Goal: Task Accomplishment & Management: Complete application form

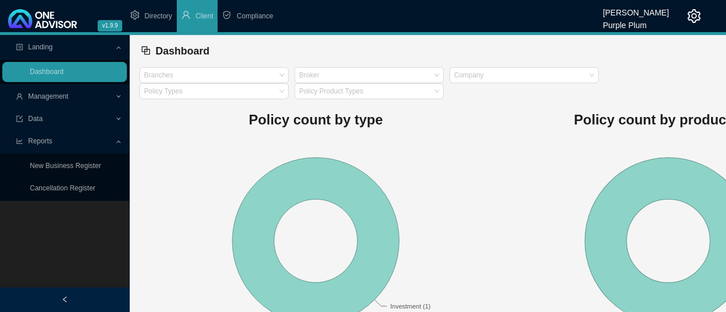
click at [249, 18] on span "Compliance" at bounding box center [254, 16] width 36 height 8
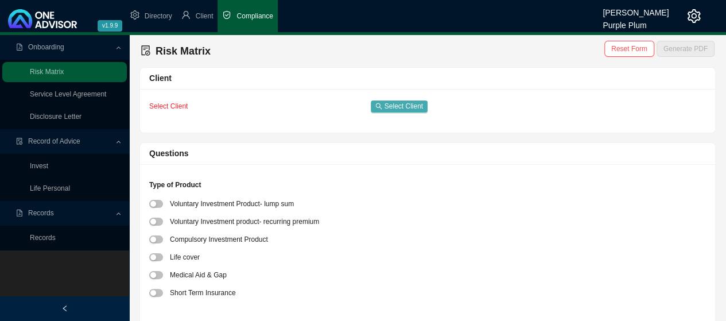
click at [394, 107] on span "Select Client" at bounding box center [404, 105] width 38 height 11
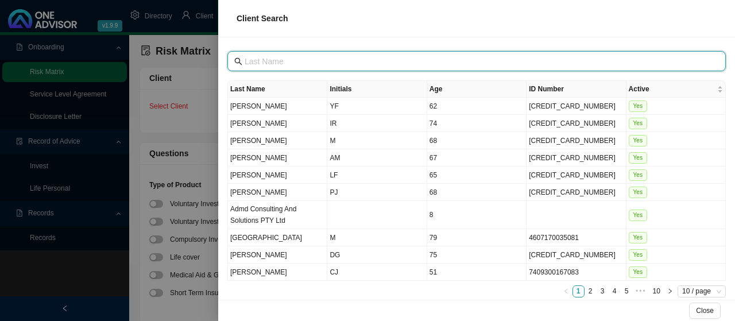
click at [288, 59] on input "text" at bounding box center [478, 61] width 466 height 13
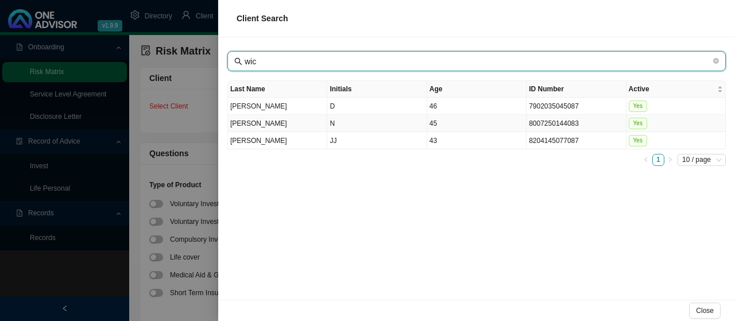
type input "wic"
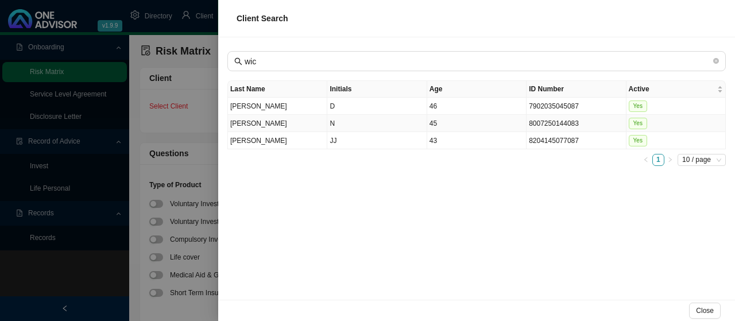
click at [259, 121] on td "[PERSON_NAME]" at bounding box center [277, 123] width 99 height 17
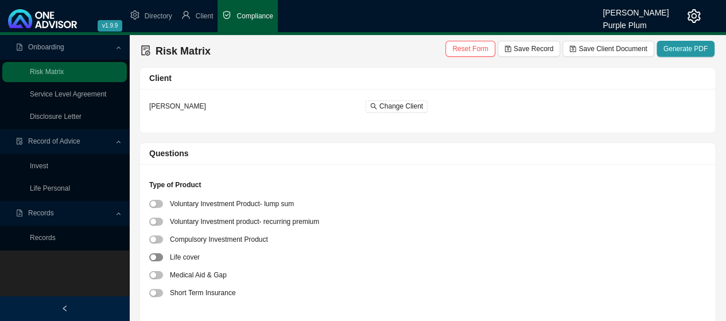
click at [155, 257] on div "button" at bounding box center [153, 257] width 6 height 6
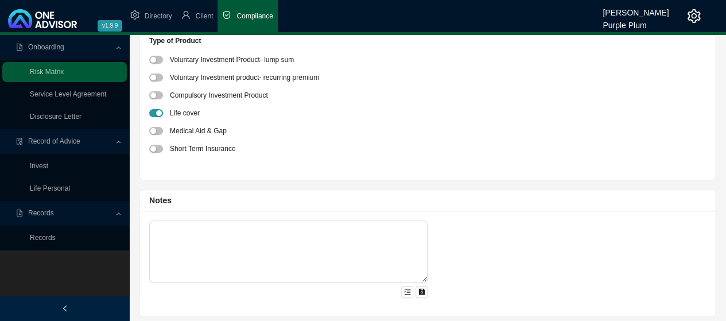
scroll to position [148, 0]
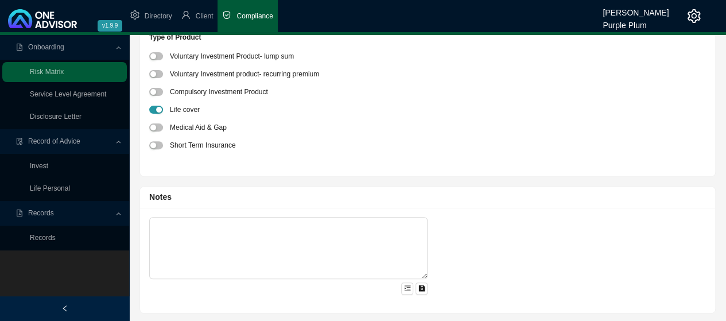
click at [398, 288] on div at bounding box center [288, 286] width 278 height 15
click at [406, 287] on icon "menu-unfold" at bounding box center [407, 288] width 7 height 7
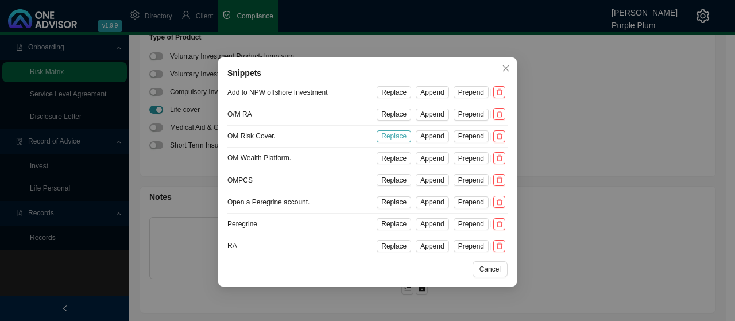
click at [394, 135] on span "Replace" at bounding box center [393, 135] width 25 height 11
type textarea "OM Risk Cover."
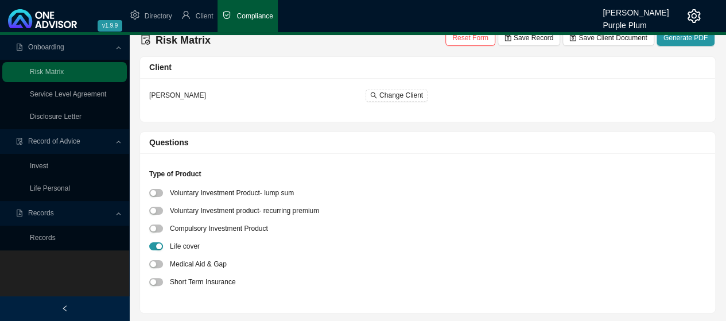
scroll to position [0, 0]
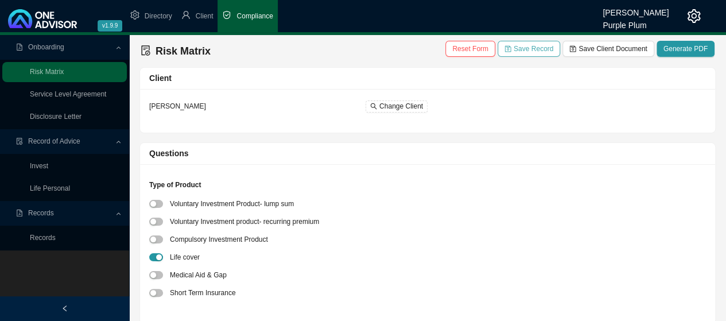
click at [541, 50] on span "Save Record" at bounding box center [534, 48] width 40 height 11
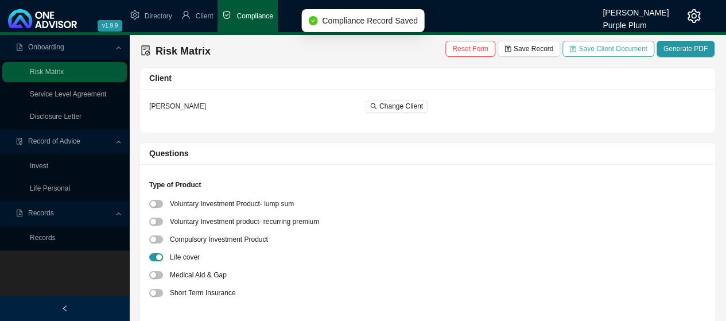
click at [610, 49] on span "Save Client Document" at bounding box center [613, 48] width 68 height 11
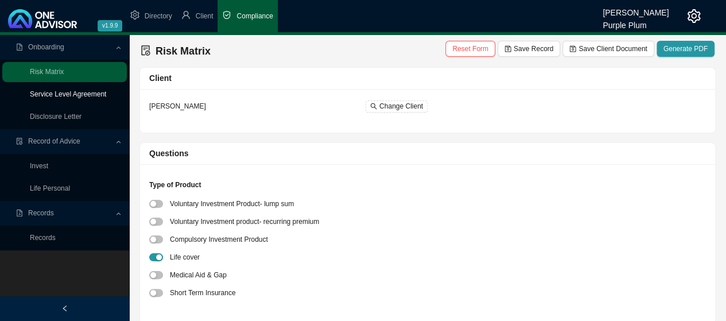
click at [57, 95] on link "Service Level Agreement" at bounding box center [68, 94] width 76 height 8
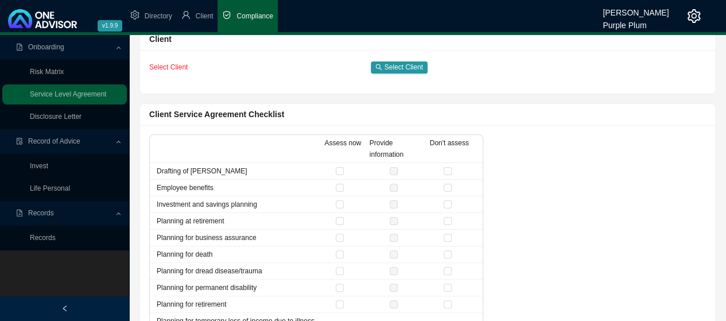
scroll to position [57, 0]
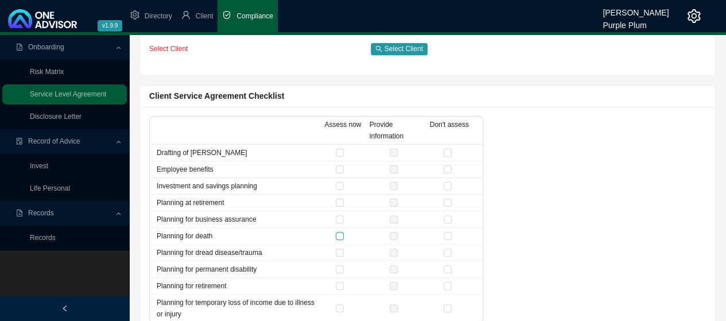
click at [340, 234] on input "checkbox" at bounding box center [340, 236] width 8 height 8
checkbox input "true"
click at [339, 251] on input "checkbox" at bounding box center [340, 253] width 8 height 8
checkbox input "true"
click at [448, 150] on input "checkbox" at bounding box center [448, 153] width 8 height 8
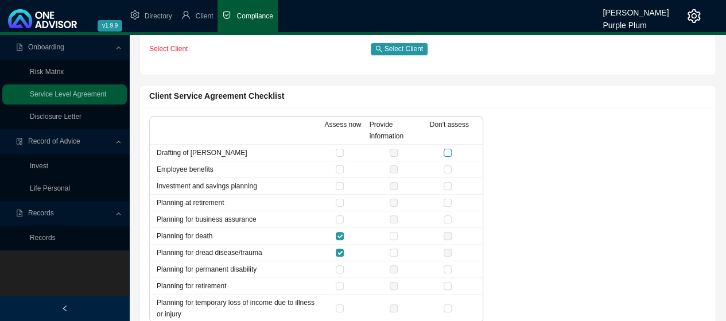
checkbox input "true"
click at [448, 169] on input "checkbox" at bounding box center [448, 169] width 8 height 8
checkbox input "true"
click at [447, 185] on input "checkbox" at bounding box center [448, 186] width 8 height 8
checkbox input "true"
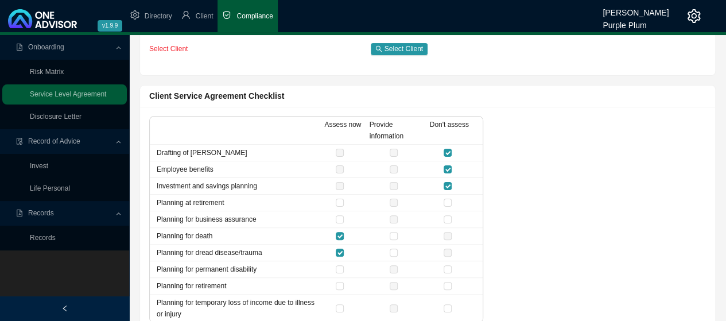
drag, startPoint x: 447, startPoint y: 203, endPoint x: 447, endPoint y: 209, distance: 6.3
click at [447, 203] on input "checkbox" at bounding box center [448, 203] width 8 height 8
checkbox input "true"
click at [451, 219] on input "checkbox" at bounding box center [448, 219] width 8 height 8
checkbox input "true"
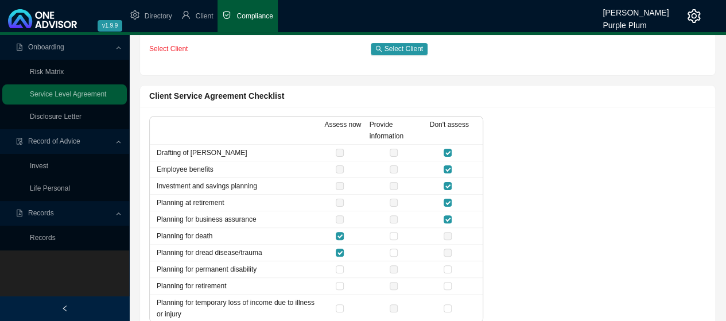
drag, startPoint x: 449, startPoint y: 268, endPoint x: 450, endPoint y: 274, distance: 5.9
click at [449, 269] on input "checkbox" at bounding box center [448, 269] width 8 height 8
checkbox input "true"
click at [447, 284] on input "checkbox" at bounding box center [448, 286] width 8 height 8
checkbox input "true"
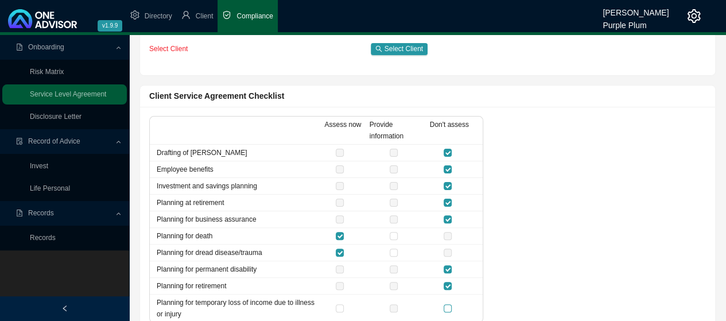
click at [447, 308] on input "checkbox" at bounding box center [448, 308] width 8 height 8
checkbox input "true"
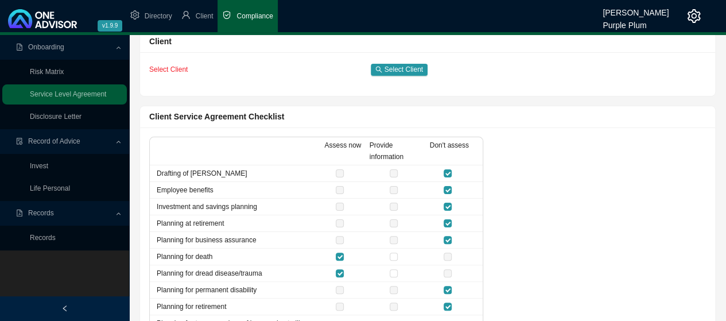
scroll to position [0, 0]
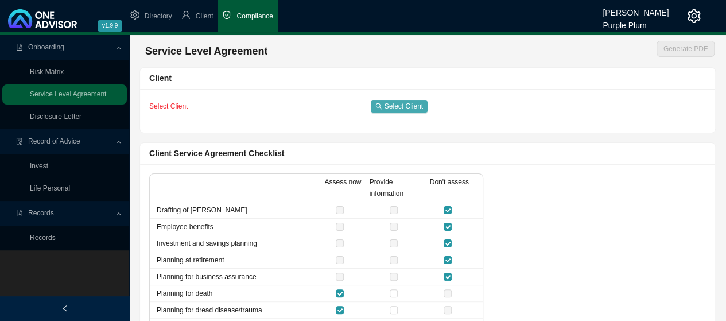
click at [388, 107] on span "Select Client" at bounding box center [404, 105] width 38 height 11
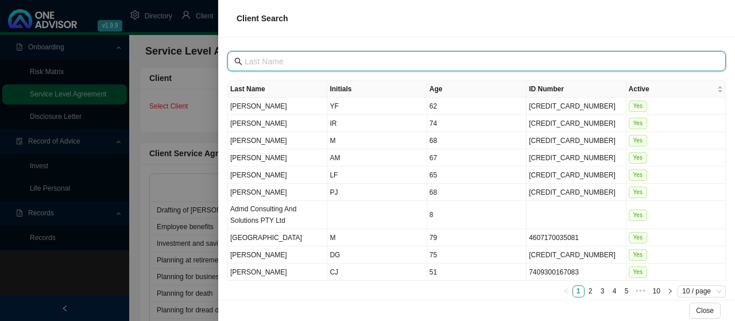
click at [296, 60] on input "text" at bounding box center [478, 61] width 466 height 13
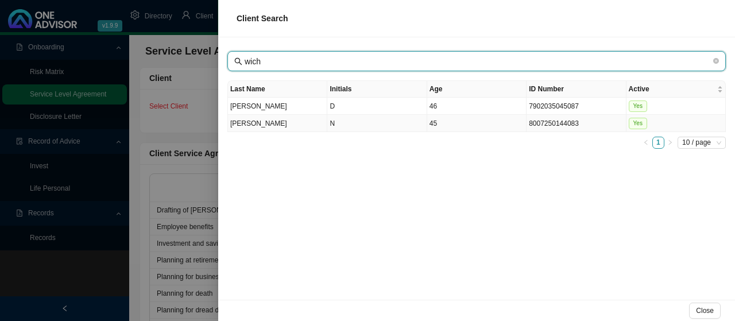
type input "wich"
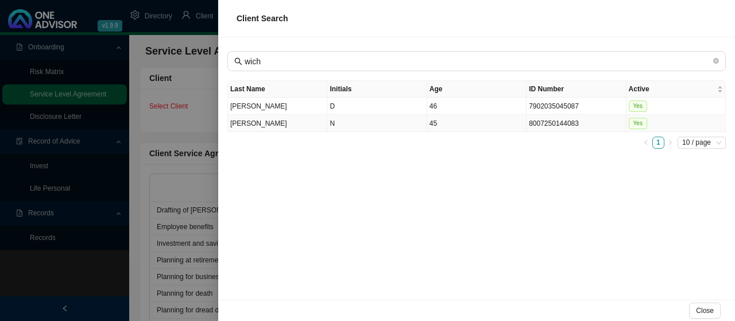
click at [253, 122] on td "[PERSON_NAME]" at bounding box center [277, 123] width 99 height 17
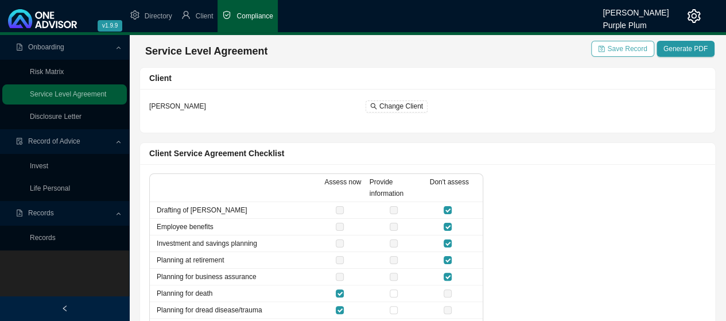
click at [625, 50] on span "Save Record" at bounding box center [627, 48] width 40 height 11
click at [628, 48] on span "Save Record" at bounding box center [627, 48] width 40 height 11
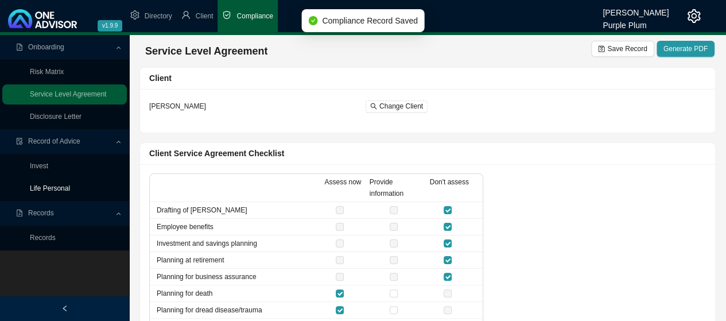
click at [52, 188] on link "Life Personal" at bounding box center [50, 188] width 40 height 8
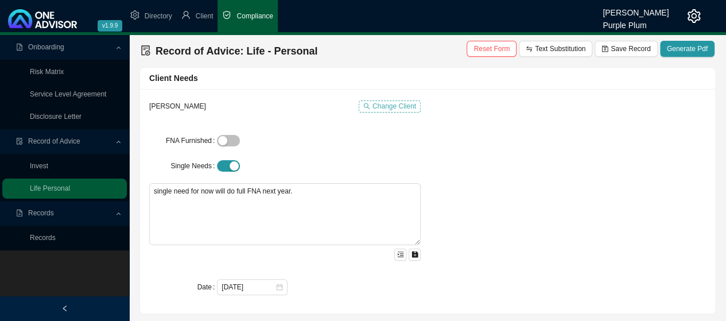
click at [386, 106] on span "Change Client" at bounding box center [395, 105] width 44 height 11
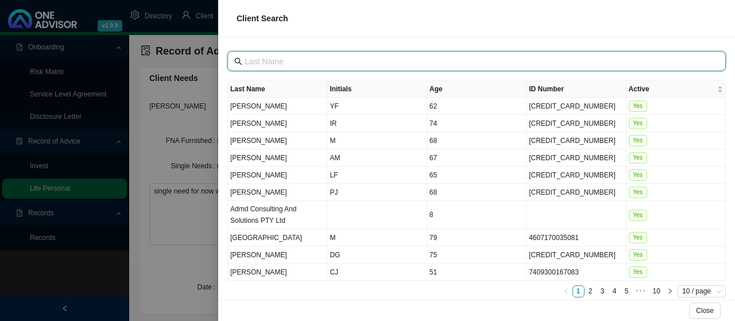
click at [259, 58] on input "text" at bounding box center [478, 61] width 466 height 13
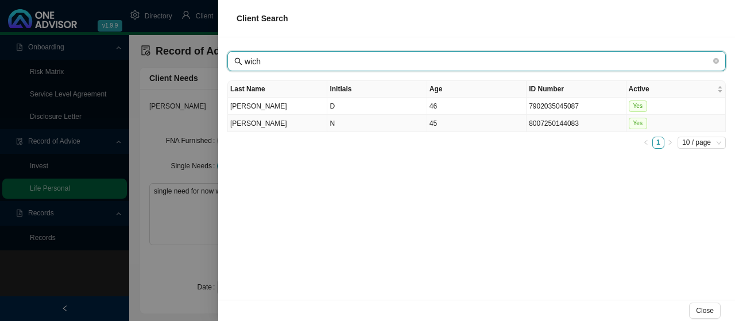
type input "wich"
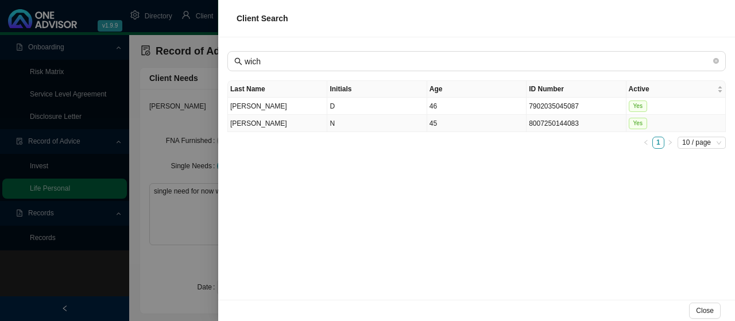
click at [248, 121] on td "[PERSON_NAME]" at bounding box center [277, 123] width 99 height 17
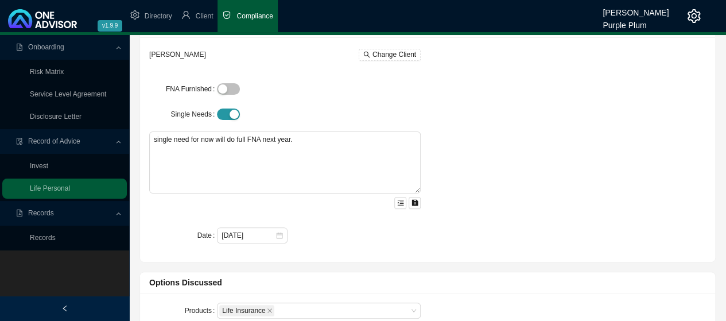
scroll to position [57, 0]
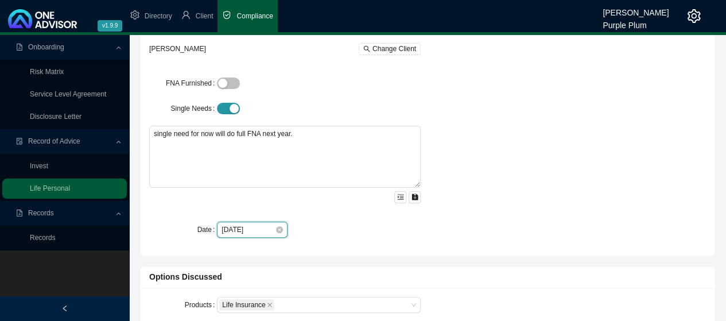
click at [239, 230] on input "[DATE]" at bounding box center [248, 229] width 53 height 11
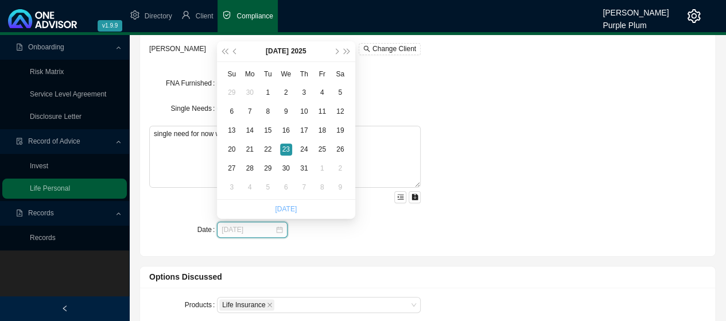
type input "[DATE]"
click at [308, 233] on div "[DATE]" at bounding box center [319, 230] width 204 height 16
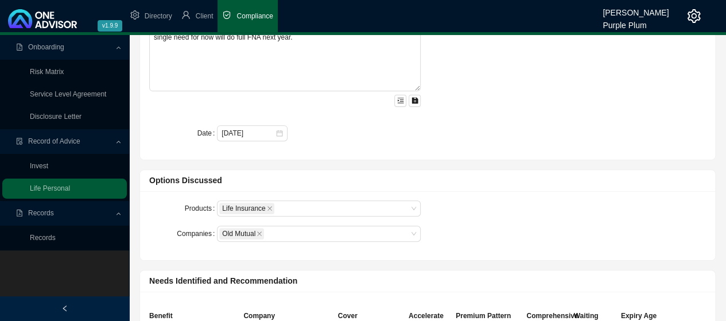
scroll to position [172, 0]
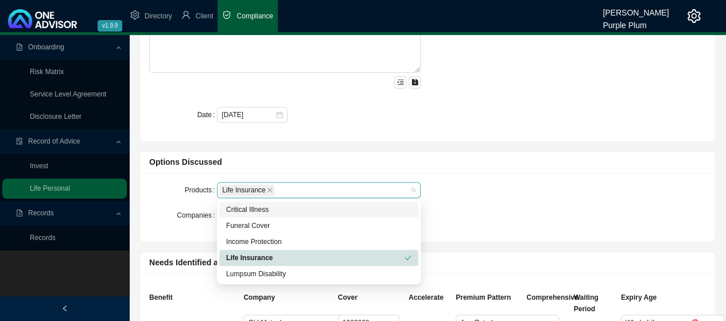
click at [335, 188] on div "Life Insurance" at bounding box center [313, 190] width 188 height 14
click at [261, 208] on div "Critical Illness" at bounding box center [318, 209] width 185 height 11
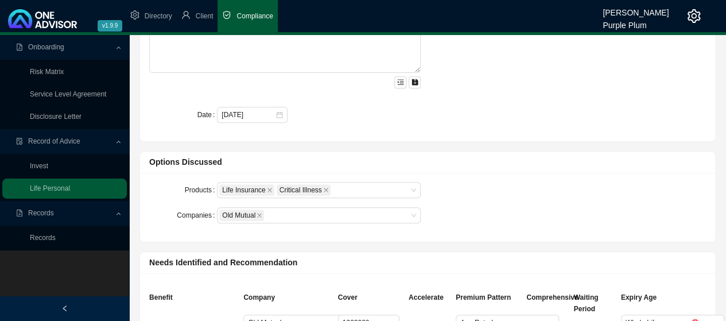
click at [461, 176] on div "Products Life Insurance Critical Illness Companies Old Mutual" at bounding box center [427, 207] width 575 height 69
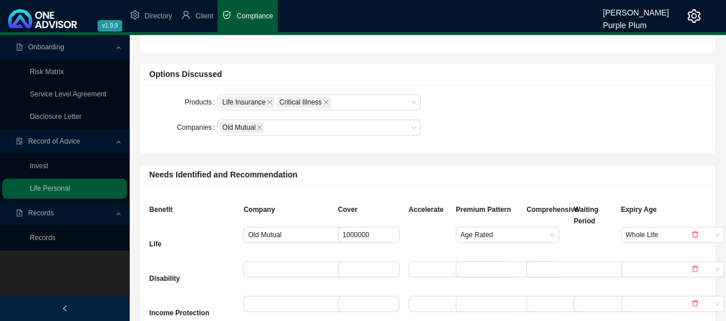
scroll to position [287, 0]
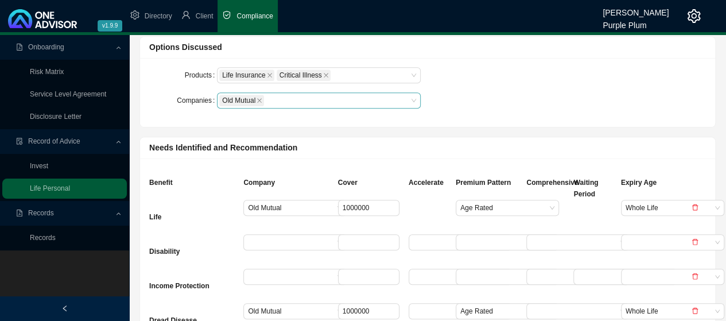
click at [286, 96] on div "Old Mutual" at bounding box center [313, 101] width 188 height 14
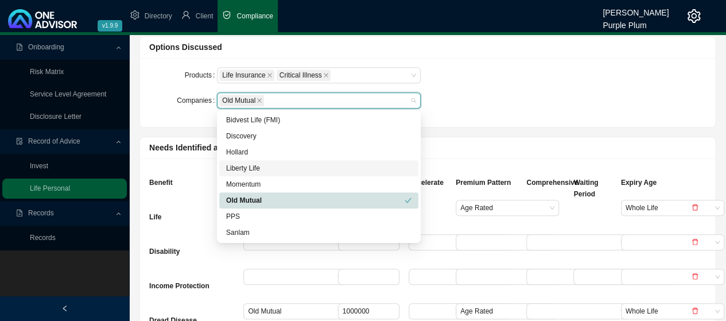
click at [240, 168] on div "Liberty Life" at bounding box center [318, 167] width 185 height 11
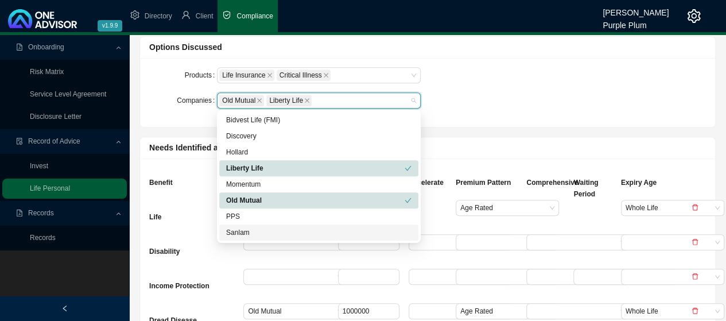
click at [239, 234] on div "Sanlam" at bounding box center [318, 232] width 185 height 11
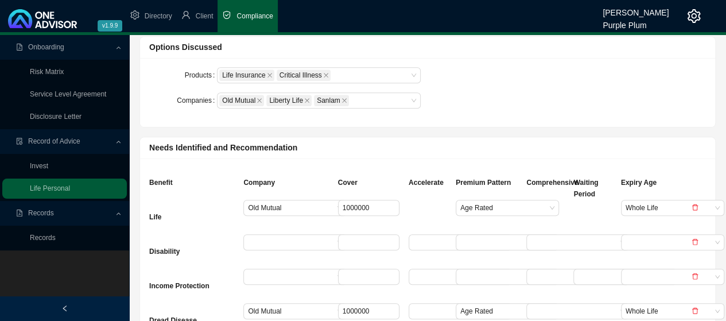
click at [548, 98] on div "Products Life Insurance Critical Illness Companies Old Mutual Liberty Life Sanl…" at bounding box center [427, 92] width 571 height 51
click at [379, 205] on input "1000000" at bounding box center [369, 207] width 60 height 15
type input "1"
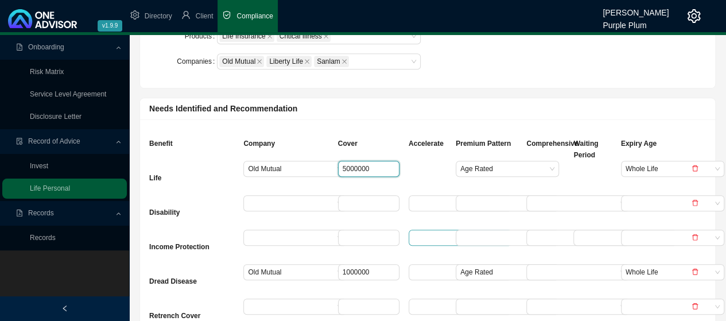
scroll to position [344, 0]
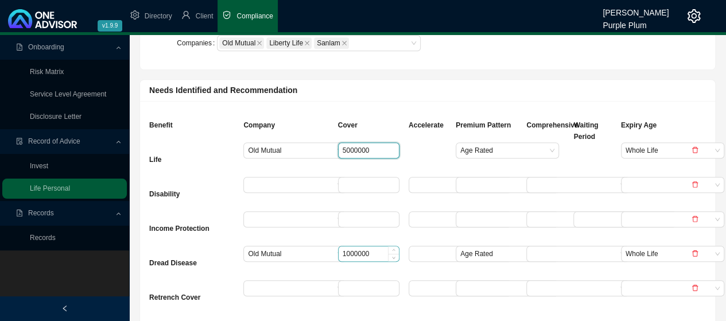
type input "5000000"
click at [380, 251] on input "1000000" at bounding box center [369, 253] width 60 height 15
type input "1"
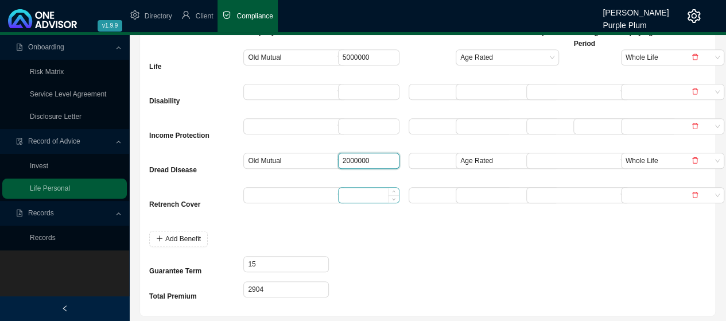
scroll to position [459, 0]
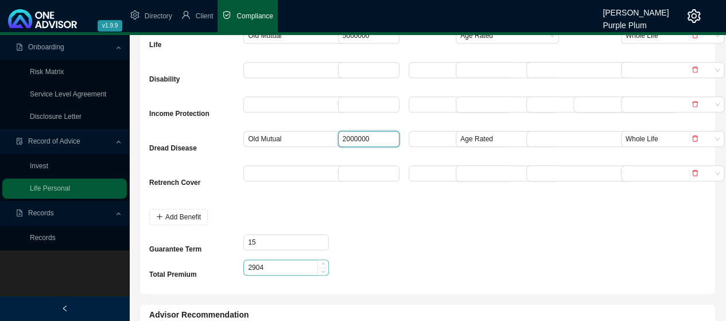
type input "2000000"
click at [275, 265] on input "2904" at bounding box center [286, 267] width 84 height 15
type input "2"
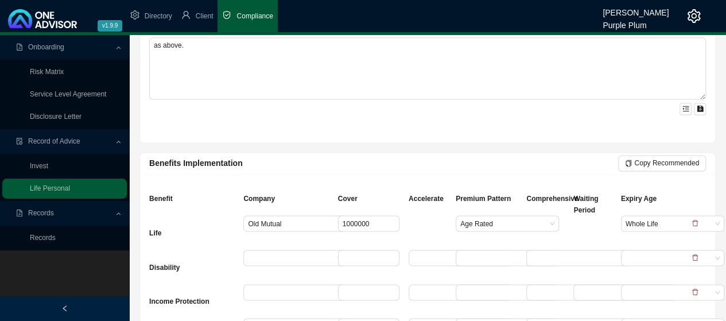
scroll to position [918, 0]
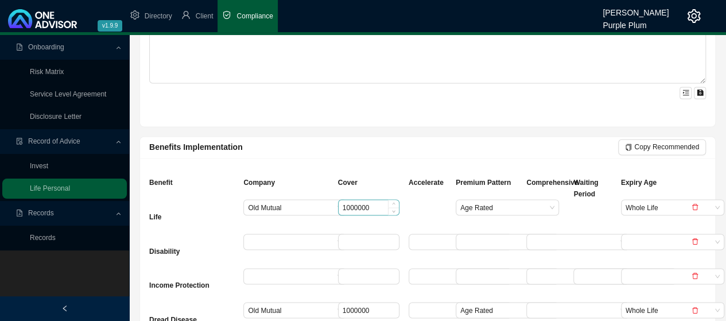
type input "2238"
click at [375, 203] on input "1000000" at bounding box center [369, 207] width 60 height 15
type input "1"
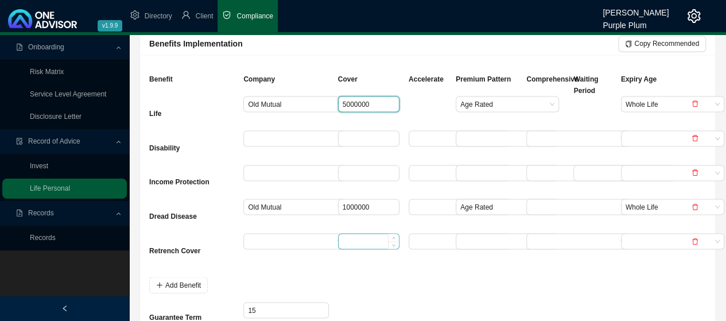
scroll to position [1033, 0]
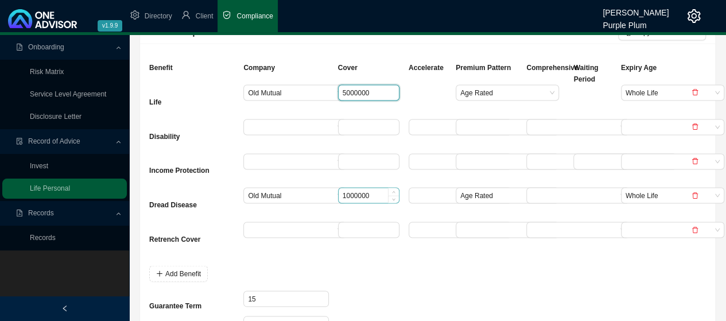
type input "5000000"
click at [375, 191] on input "1000000" at bounding box center [369, 195] width 60 height 15
type input "1"
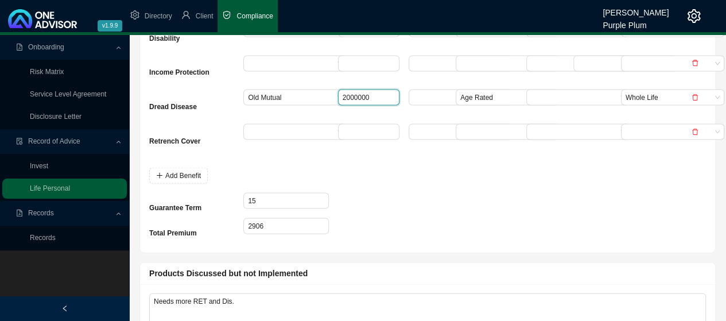
scroll to position [1148, 0]
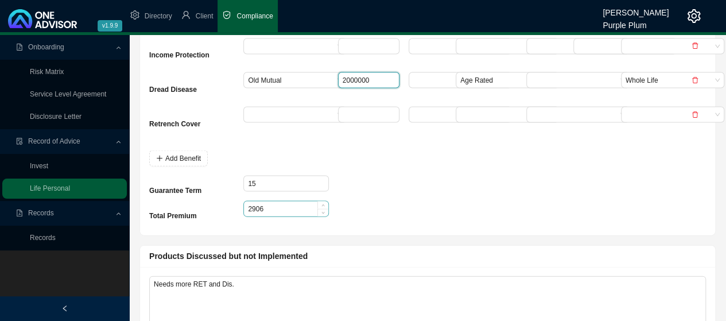
type input "2000000"
click at [276, 204] on input "2906" at bounding box center [286, 208] width 84 height 15
type input "2"
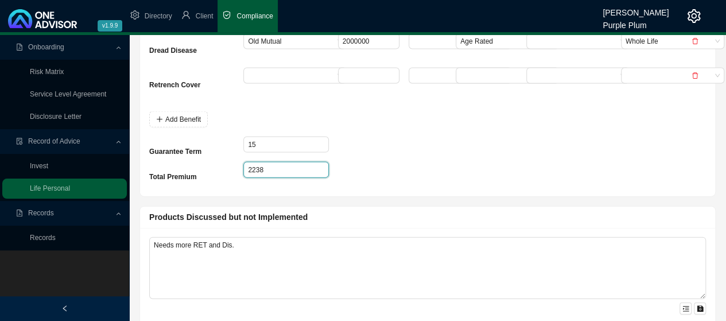
scroll to position [1205, 0]
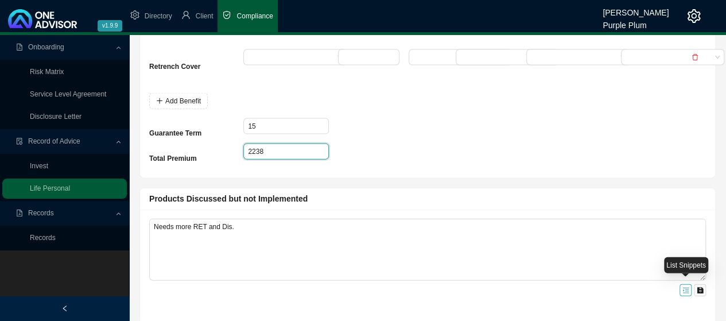
type input "2238"
click at [684, 287] on icon "menu-unfold" at bounding box center [685, 290] width 7 height 7
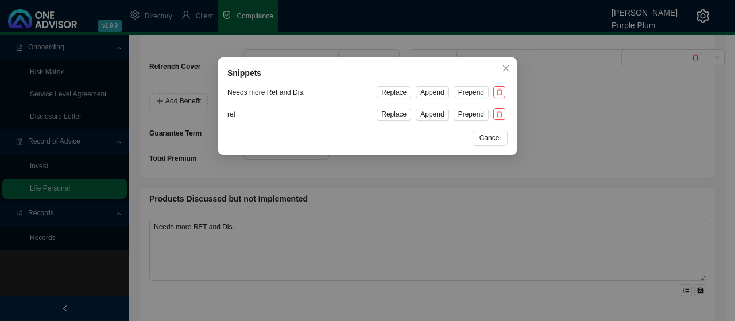
click at [406, 300] on div "Snippets Needs more Ret and Dis. Replace Append Prepend ret Replace Append Prep…" at bounding box center [367, 160] width 735 height 321
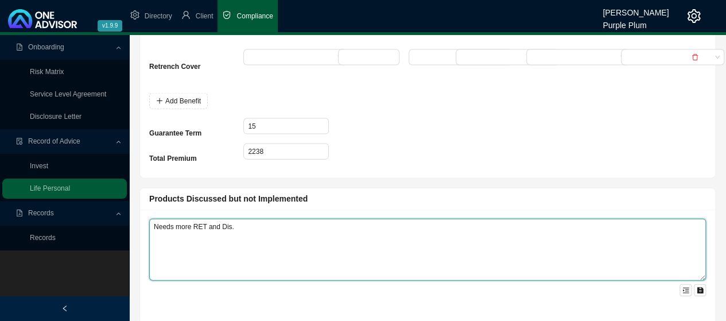
click at [242, 224] on textarea "Needs more RET and Dis." at bounding box center [427, 250] width 557 height 62
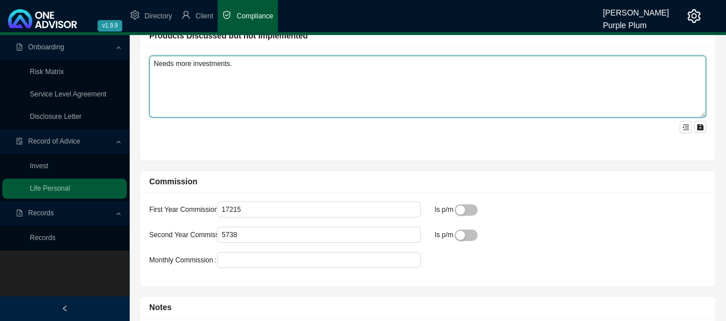
scroll to position [1363, 0]
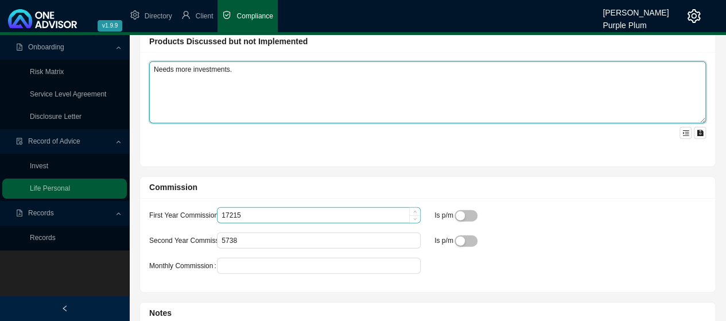
type textarea "Needs more investments."
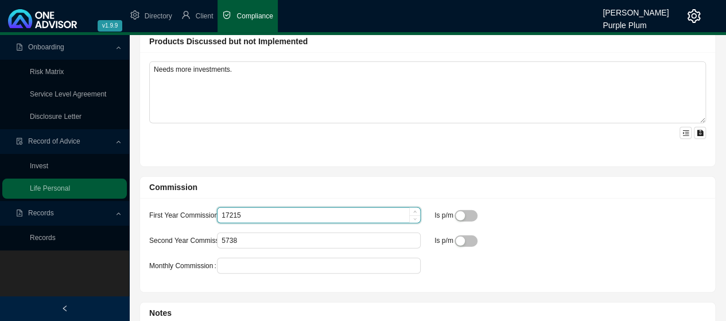
click at [246, 211] on input "17215" at bounding box center [319, 215] width 203 height 15
type input "1"
type input "21686"
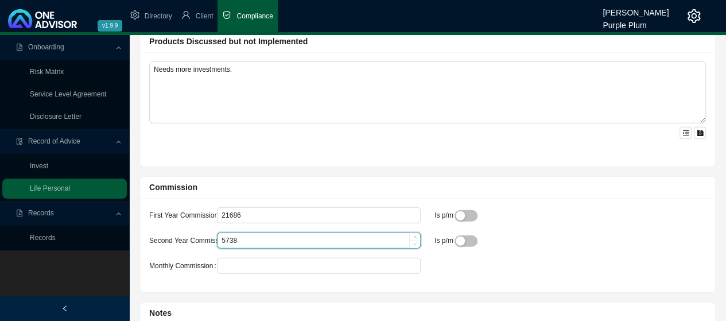
drag, startPoint x: 244, startPoint y: 237, endPoint x: 253, endPoint y: 228, distance: 13.0
click at [246, 238] on input "5738" at bounding box center [319, 240] width 203 height 15
type input "5"
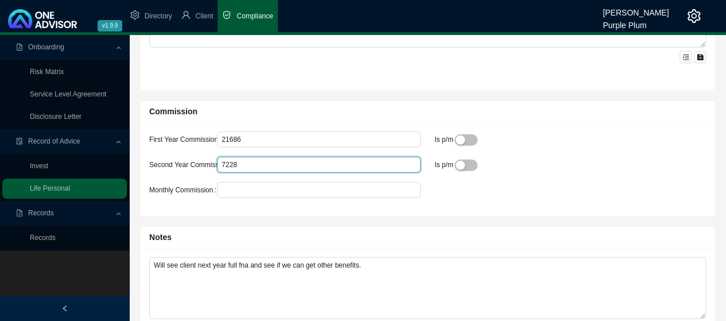
scroll to position [1477, 0]
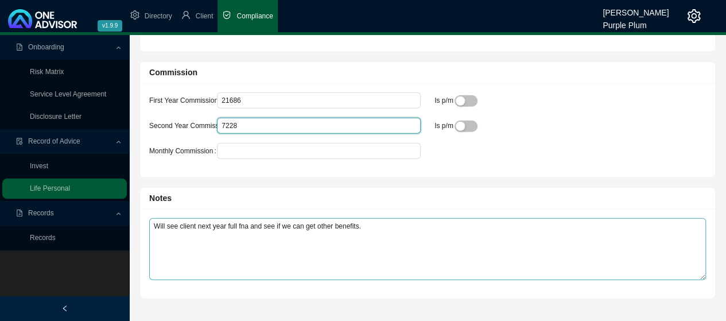
type input "7228"
click at [368, 222] on textarea "Will see client next year full fna and see if we can get other benefits." at bounding box center [427, 249] width 557 height 62
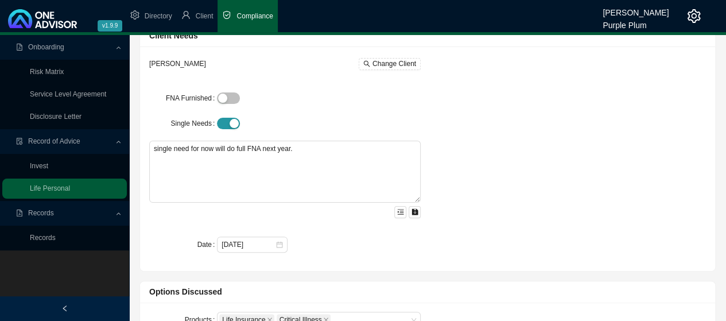
scroll to position [0, 0]
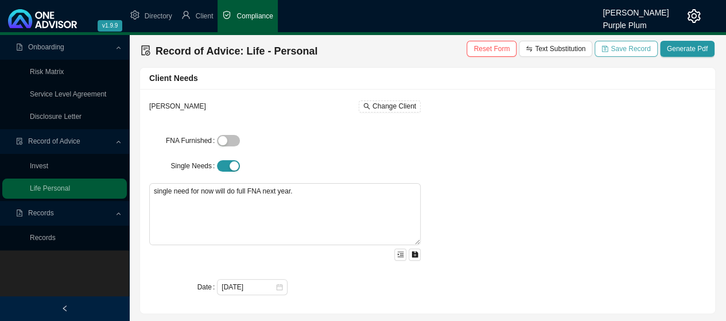
type textarea "Will see client next year full fna and see if we can get other benefits. Client…"
click at [626, 51] on span "Save Record" at bounding box center [631, 48] width 40 height 11
click at [49, 72] on link "Risk Matrix" at bounding box center [47, 72] width 34 height 8
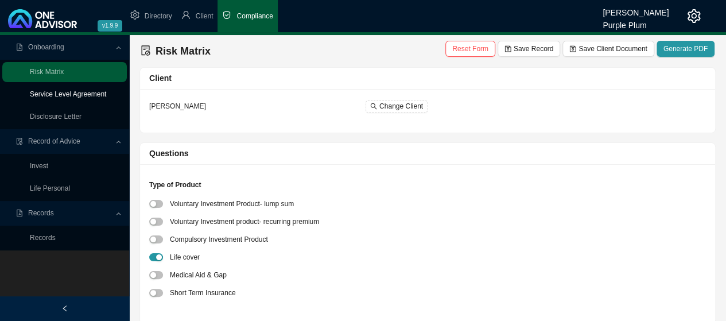
click at [44, 93] on link "Service Level Agreement" at bounding box center [68, 94] width 76 height 8
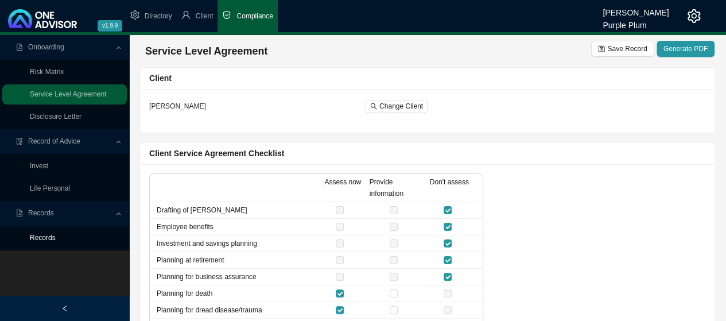
click at [49, 237] on link "Records" at bounding box center [43, 238] width 26 height 8
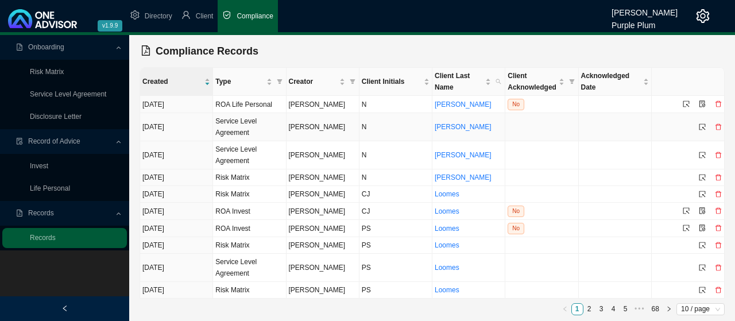
click at [720, 127] on icon "delete" at bounding box center [718, 126] width 6 height 6
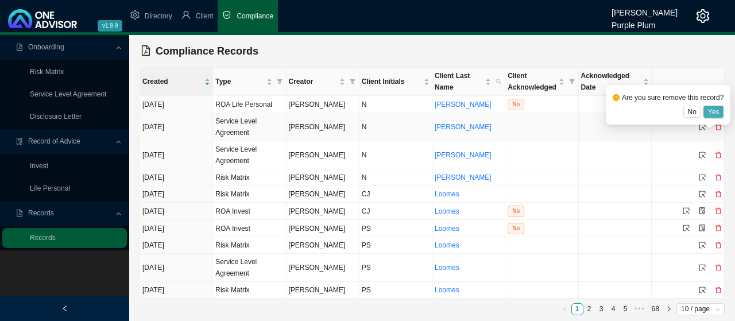
click at [713, 111] on span "Yes" at bounding box center [713, 111] width 11 height 11
